Goal: Information Seeking & Learning: Stay updated

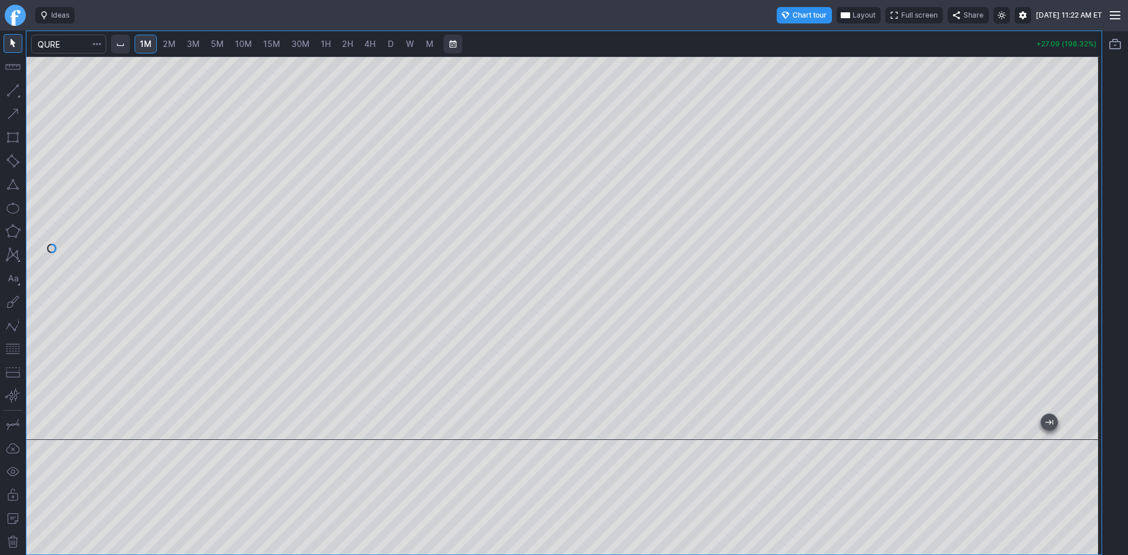
drag, startPoint x: 1091, startPoint y: 287, endPoint x: 1079, endPoint y: 220, distance: 68.0
click at [1079, 220] on div at bounding box center [1088, 245] width 25 height 354
drag, startPoint x: 1086, startPoint y: 179, endPoint x: 1081, endPoint y: 233, distance: 54.9
click at [1081, 233] on div at bounding box center [1088, 245] width 25 height 354
drag, startPoint x: 1081, startPoint y: 233, endPoint x: 1078, endPoint y: 214, distance: 19.6
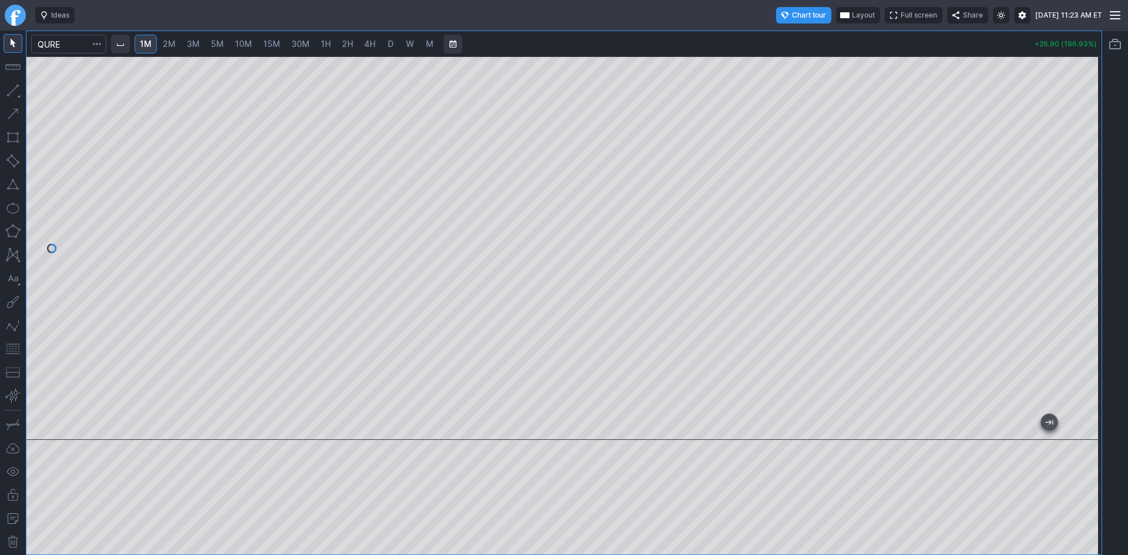
click at [1078, 214] on div at bounding box center [1088, 245] width 25 height 354
drag, startPoint x: 1082, startPoint y: 196, endPoint x: 1086, endPoint y: 159, distance: 36.6
click at [1086, 159] on div at bounding box center [1088, 245] width 25 height 354
drag, startPoint x: 1087, startPoint y: 218, endPoint x: 1082, endPoint y: 255, distance: 37.4
click at [1082, 255] on div at bounding box center [1088, 245] width 25 height 354
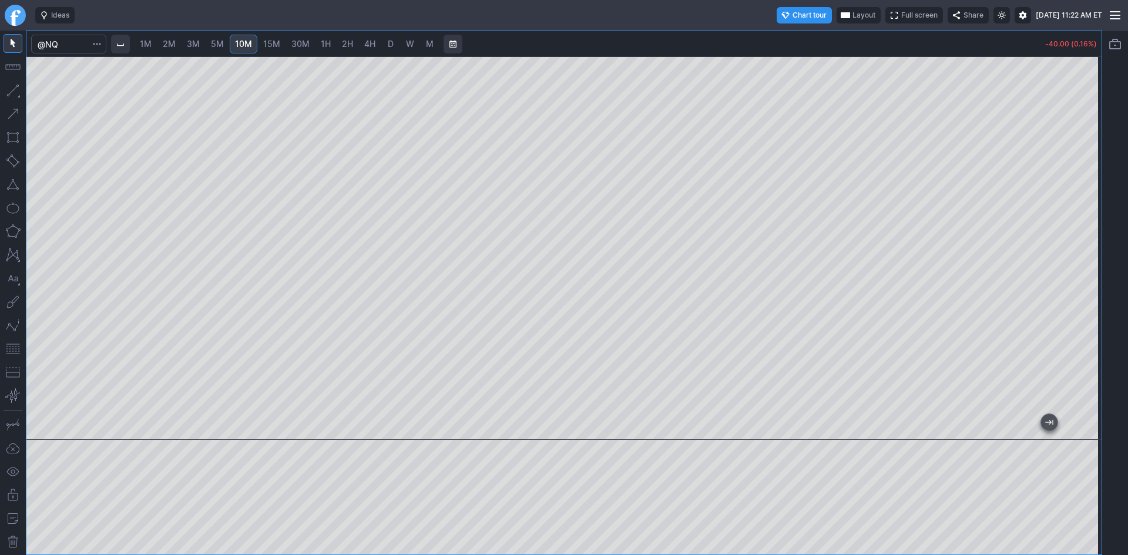
drag, startPoint x: 1084, startPoint y: 246, endPoint x: 1082, endPoint y: 237, distance: 8.9
click at [1086, 236] on div at bounding box center [1088, 245] width 25 height 354
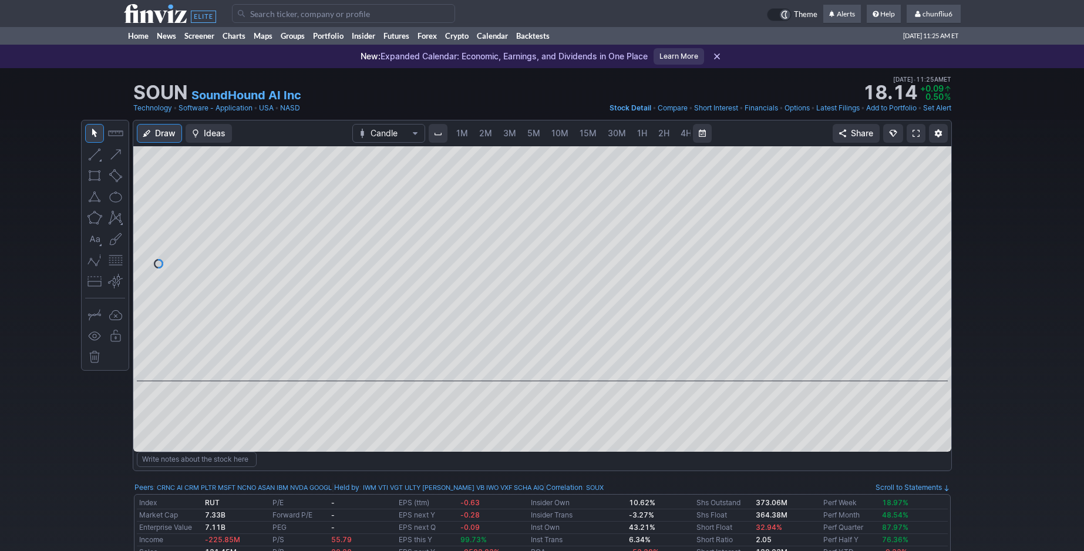
scroll to position [0, 63]
